Goal: Navigation & Orientation: Find specific page/section

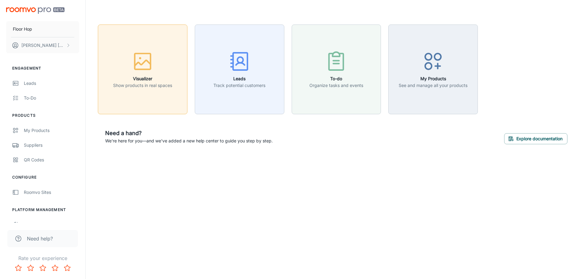
click at [128, 76] on h6 "Visualizer" at bounding box center [142, 78] width 59 height 7
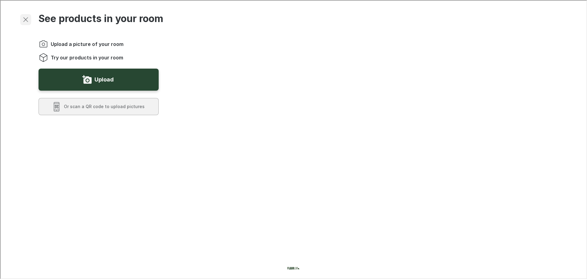
click at [25, 19] on line "Exit visualizer" at bounding box center [25, 19] width 4 height 4
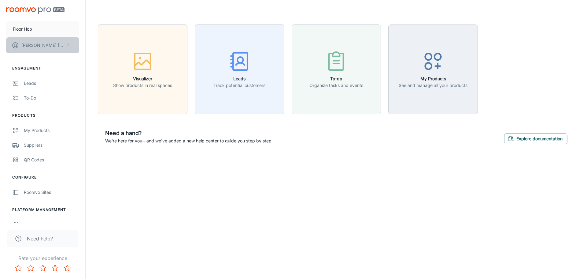
click at [54, 47] on button "[PERSON_NAME]" at bounding box center [42, 45] width 73 height 16
click at [54, 47] on div at bounding box center [293, 139] width 587 height 279
click at [46, 193] on div "Roomvo Sites" at bounding box center [51, 192] width 55 height 7
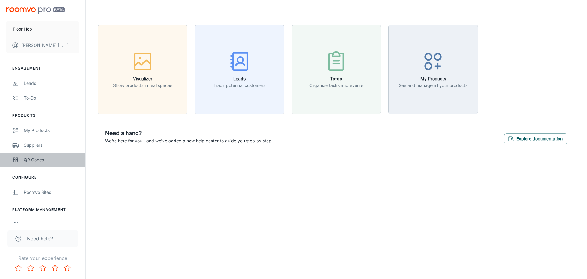
click at [38, 158] on div "QR Codes" at bounding box center [51, 159] width 55 height 7
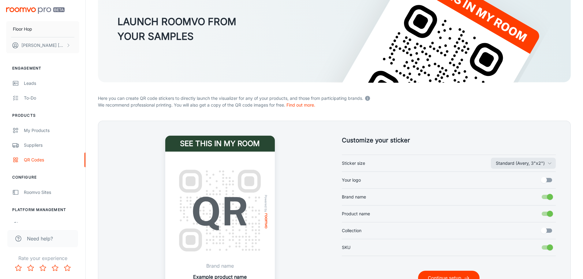
scroll to position [125, 0]
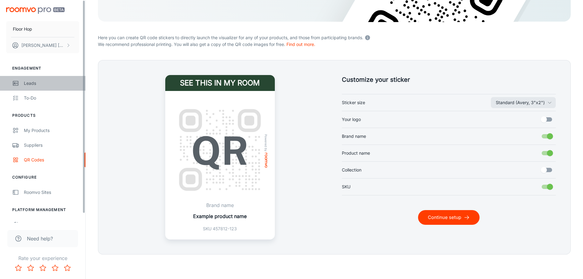
click at [53, 83] on div "Leads" at bounding box center [51, 83] width 55 height 7
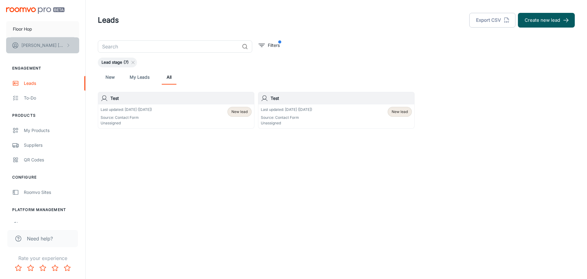
click at [23, 45] on p "[PERSON_NAME]" at bounding box center [42, 45] width 43 height 7
click at [116, 179] on div at bounding box center [293, 139] width 587 height 279
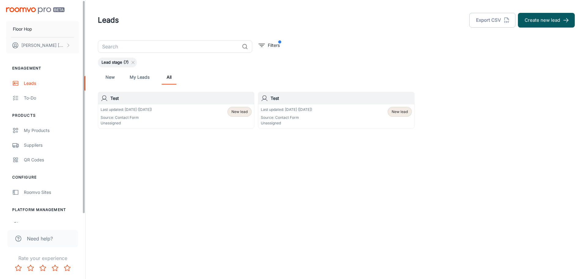
scroll to position [9, 0]
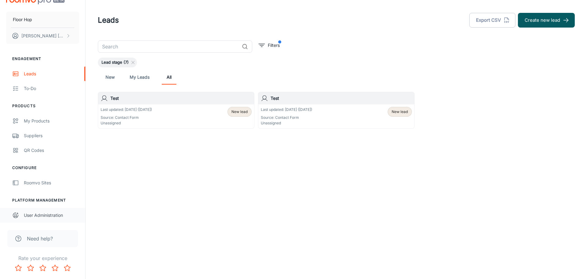
click at [39, 218] on div "User Administration" at bounding box center [51, 215] width 55 height 7
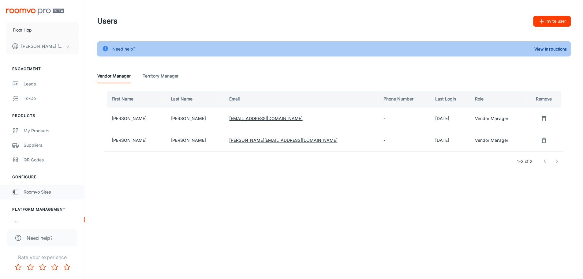
scroll to position [9, 0]
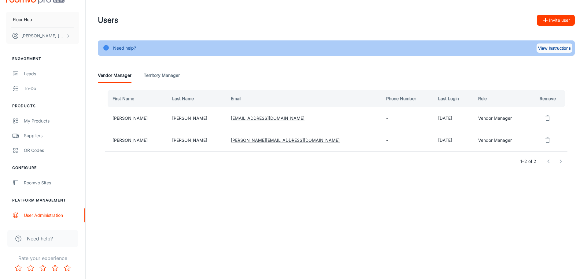
click at [559, 50] on button "View Instructions" at bounding box center [555, 47] width 36 height 9
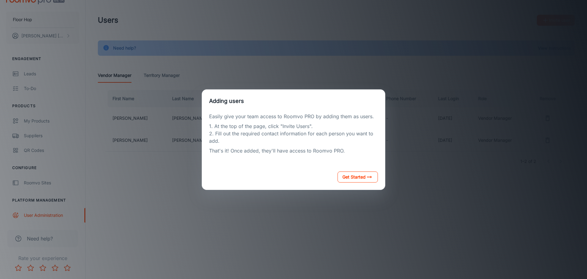
click at [356, 177] on button "Get Started" at bounding box center [358, 176] width 40 height 11
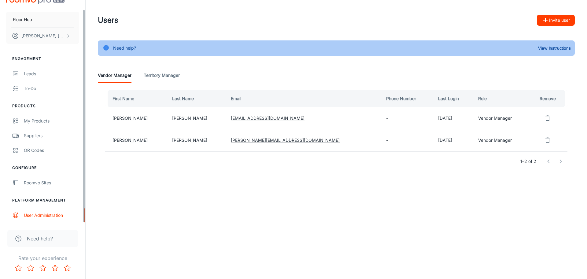
click at [28, 45] on div "Floor Hop [PERSON_NAME]" at bounding box center [42, 20] width 85 height 58
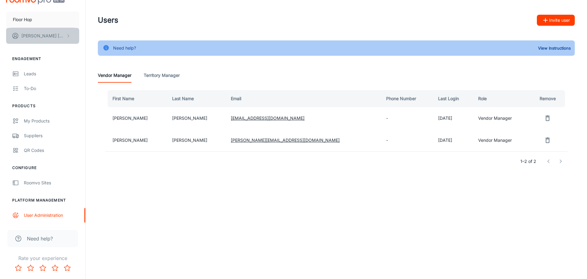
click at [29, 40] on button "[PERSON_NAME]" at bounding box center [42, 36] width 73 height 16
click at [27, 77] on div at bounding box center [293, 139] width 587 height 279
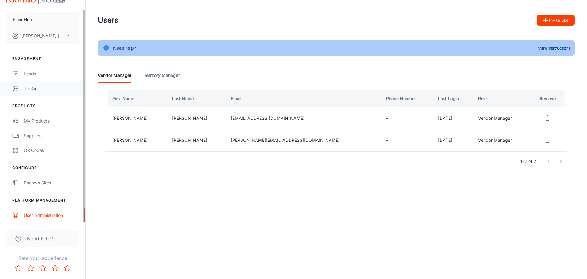
click at [33, 85] on div "To-do" at bounding box center [51, 88] width 55 height 7
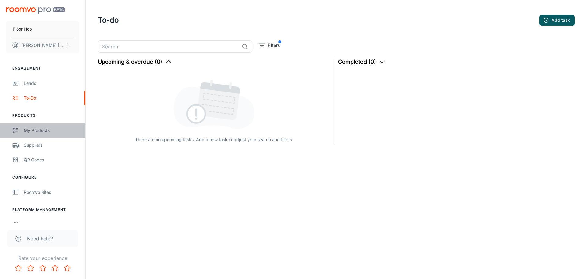
click at [29, 127] on div "My Products" at bounding box center [51, 130] width 55 height 7
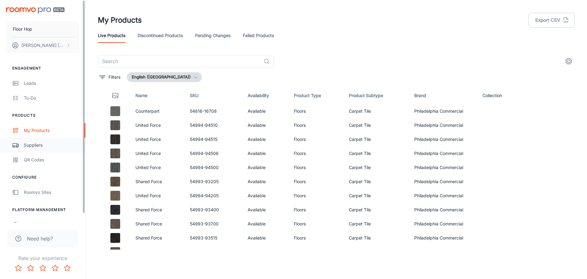
click at [39, 146] on div "Suppliers" at bounding box center [51, 145] width 55 height 7
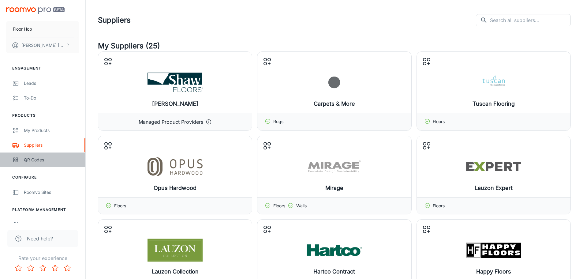
click at [50, 162] on div "QR Codes" at bounding box center [51, 159] width 55 height 7
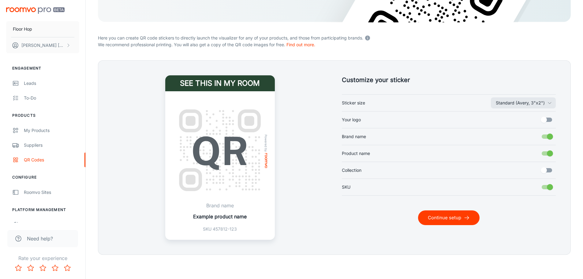
scroll to position [125, 0]
click at [51, 190] on div "Roomvo Sites" at bounding box center [51, 192] width 55 height 7
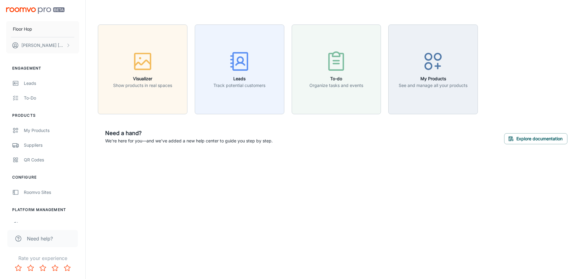
click at [52, 241] on span "Need help?" at bounding box center [40, 238] width 26 height 7
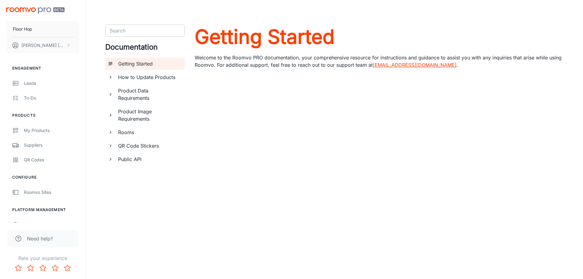
click at [151, 31] on input "Search" at bounding box center [140, 30] width 66 height 9
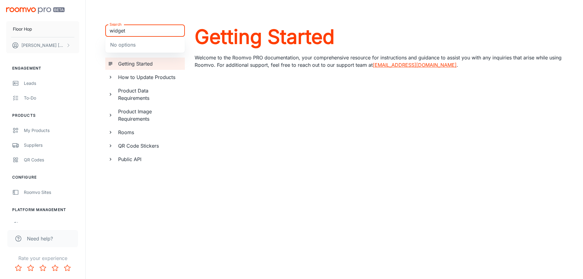
type input "widget"
